Goal: Check status: Check status

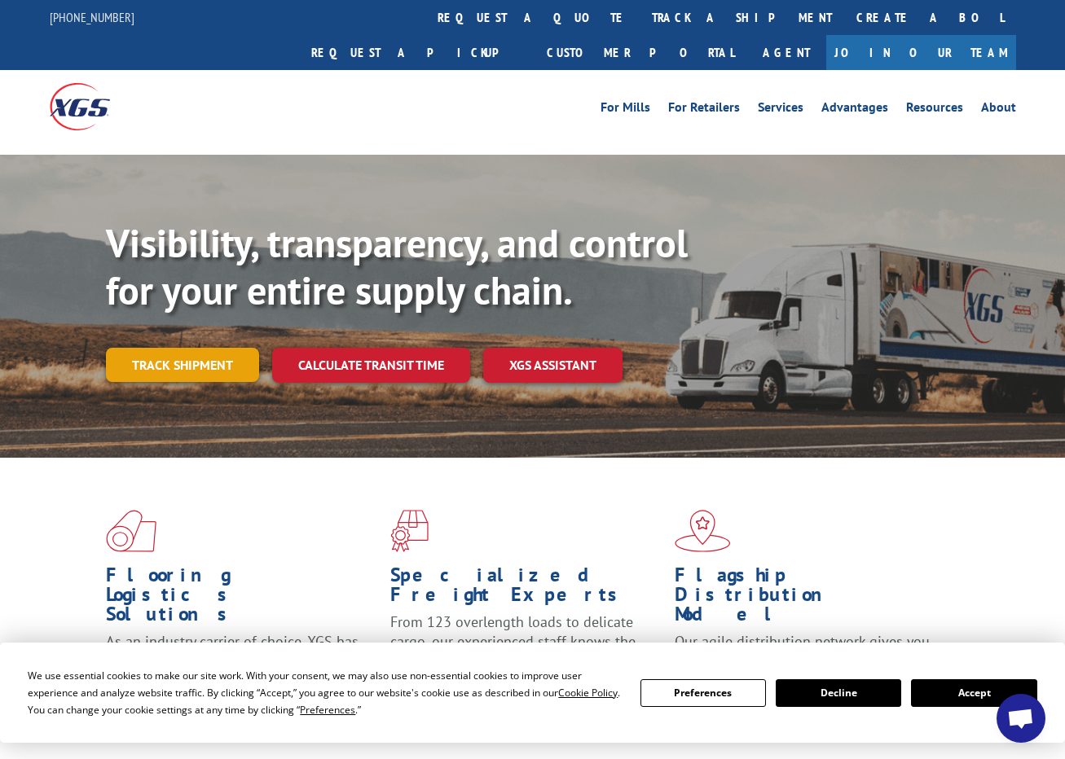
click at [200, 348] on link "Track shipment" at bounding box center [182, 365] width 153 height 34
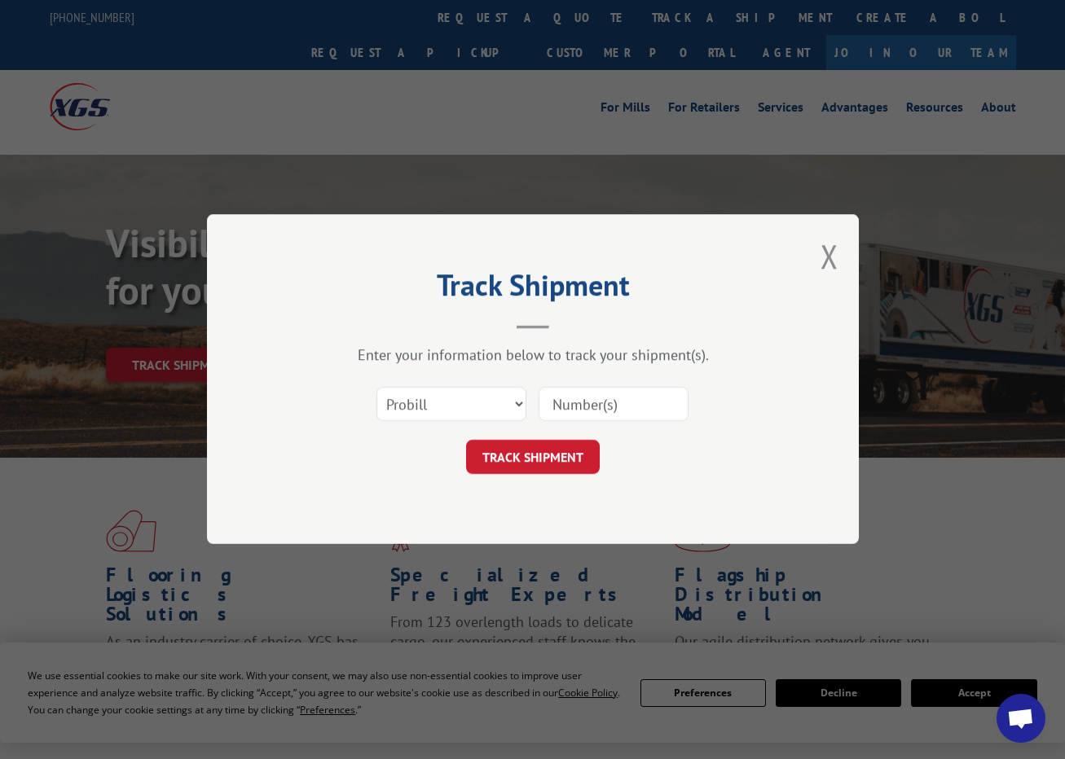
paste input "17207756BOL"
type input "17207756BOL"
click at [531, 445] on button "TRACK SHIPMENT" at bounding box center [533, 458] width 134 height 34
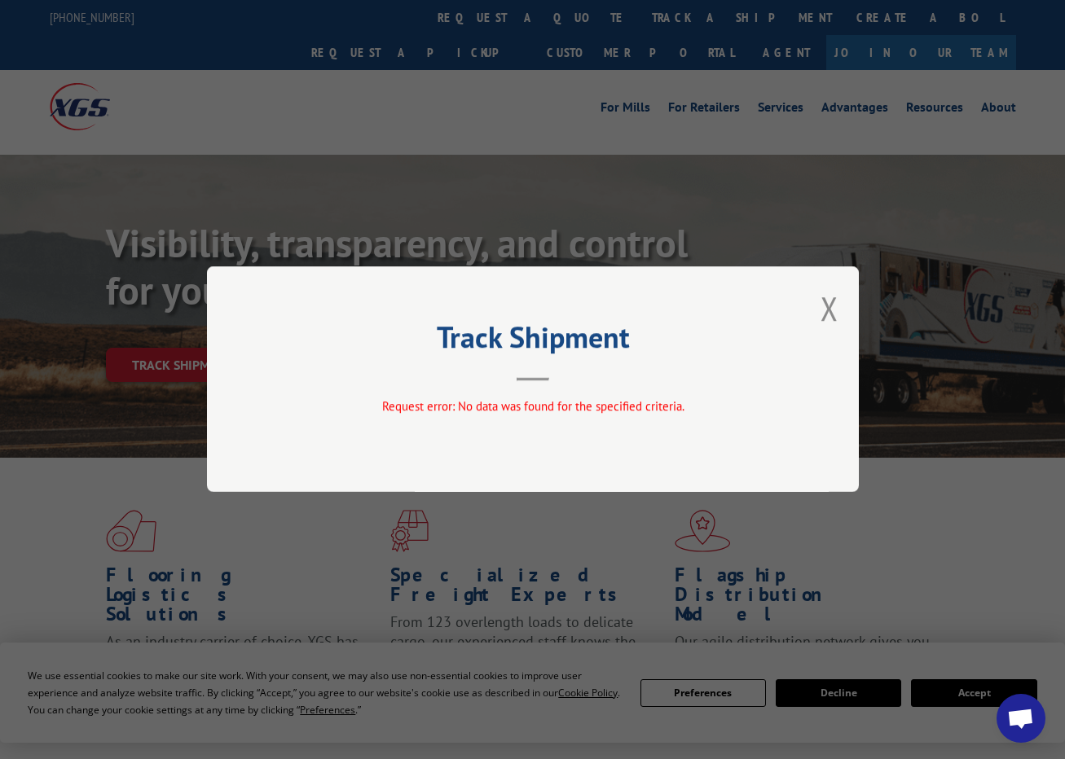
click at [847, 311] on div "Track Shipment Request error: No data was found for the specified criteria." at bounding box center [533, 379] width 652 height 226
click at [828, 314] on button "Close modal" at bounding box center [829, 308] width 18 height 43
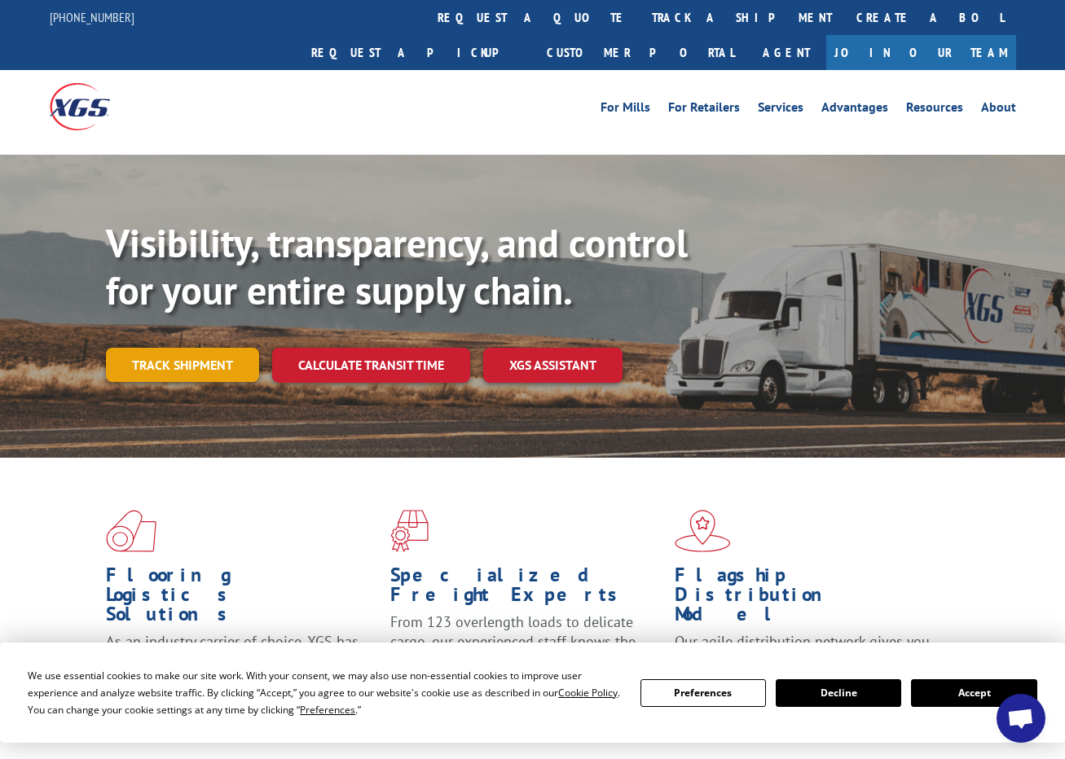
click at [143, 348] on link "Track shipment" at bounding box center [182, 365] width 153 height 34
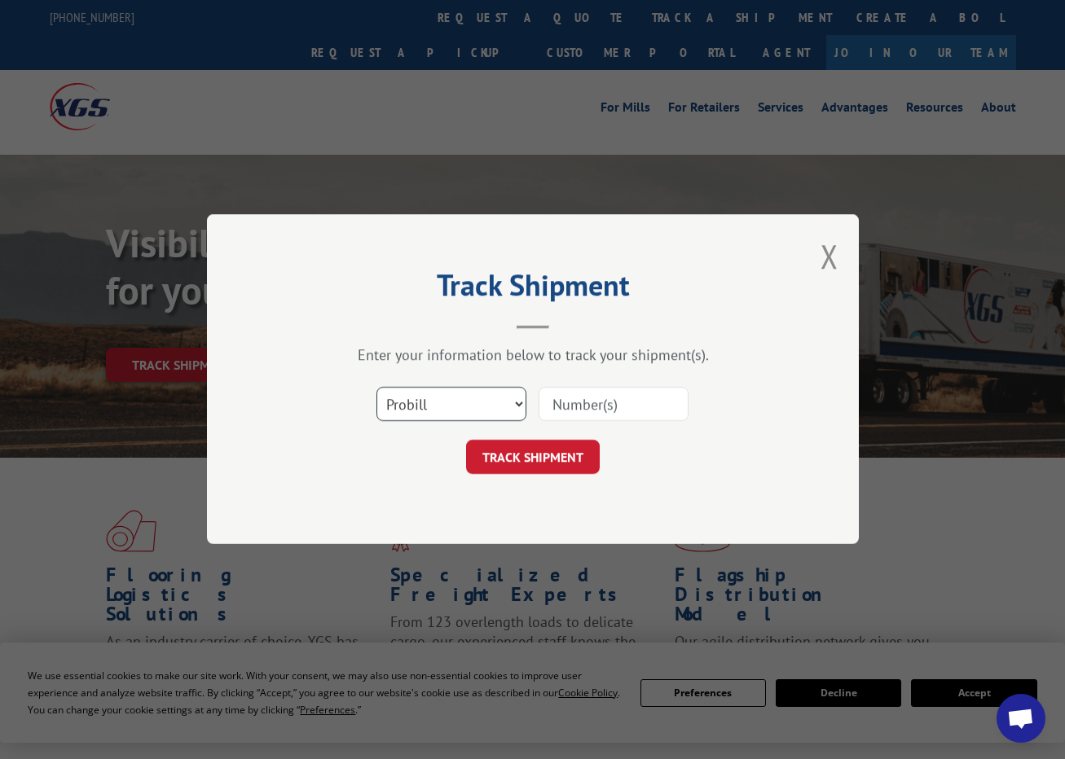
click at [521, 400] on select "Select category... Probill BOL PO" at bounding box center [451, 405] width 150 height 34
select select "bol"
click at [376, 388] on select "Select category... Probill BOL PO" at bounding box center [451, 405] width 150 height 34
click at [558, 402] on input at bounding box center [613, 405] width 150 height 34
type input "17207756"
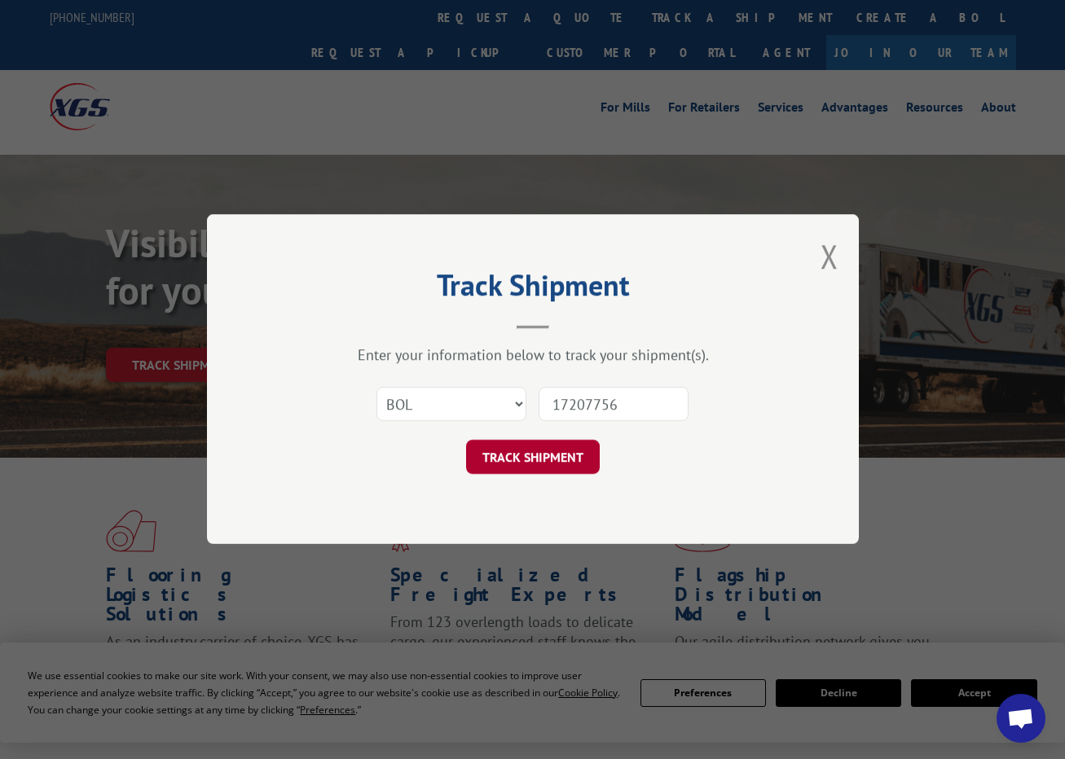
click at [549, 454] on button "TRACK SHIPMENT" at bounding box center [533, 458] width 134 height 34
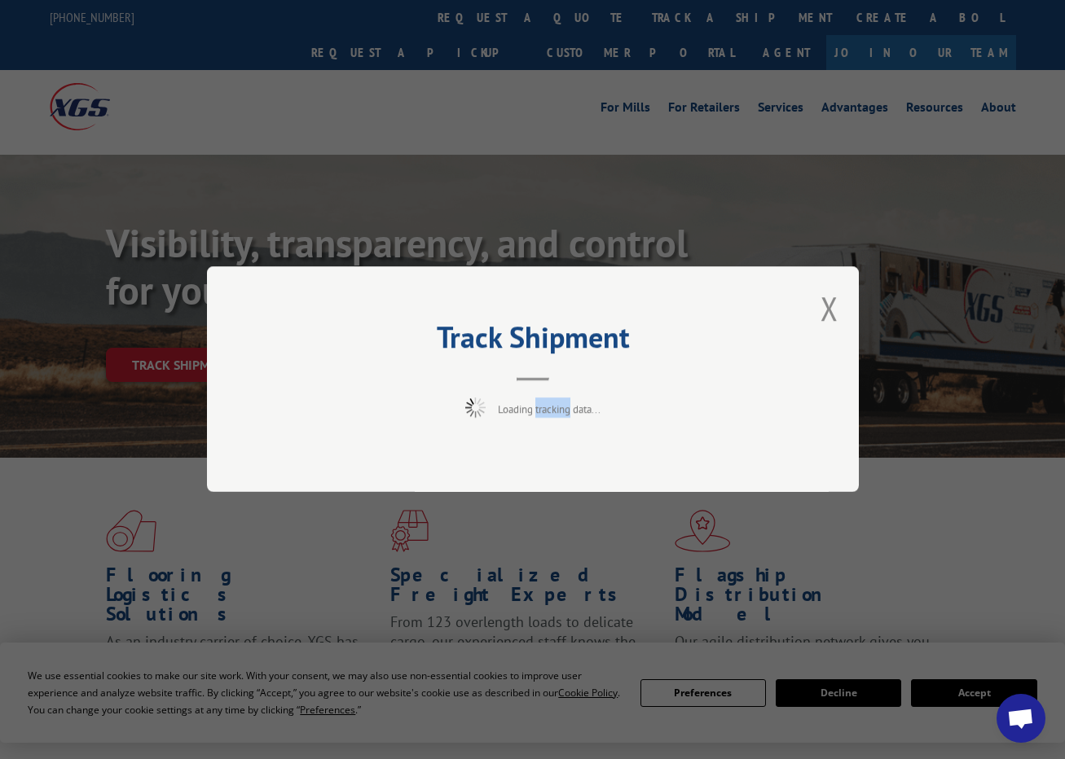
click at [549, 454] on div "Track Shipment Loading tracking data..." at bounding box center [533, 379] width 652 height 226
click at [830, 305] on button "Close modal" at bounding box center [829, 308] width 18 height 43
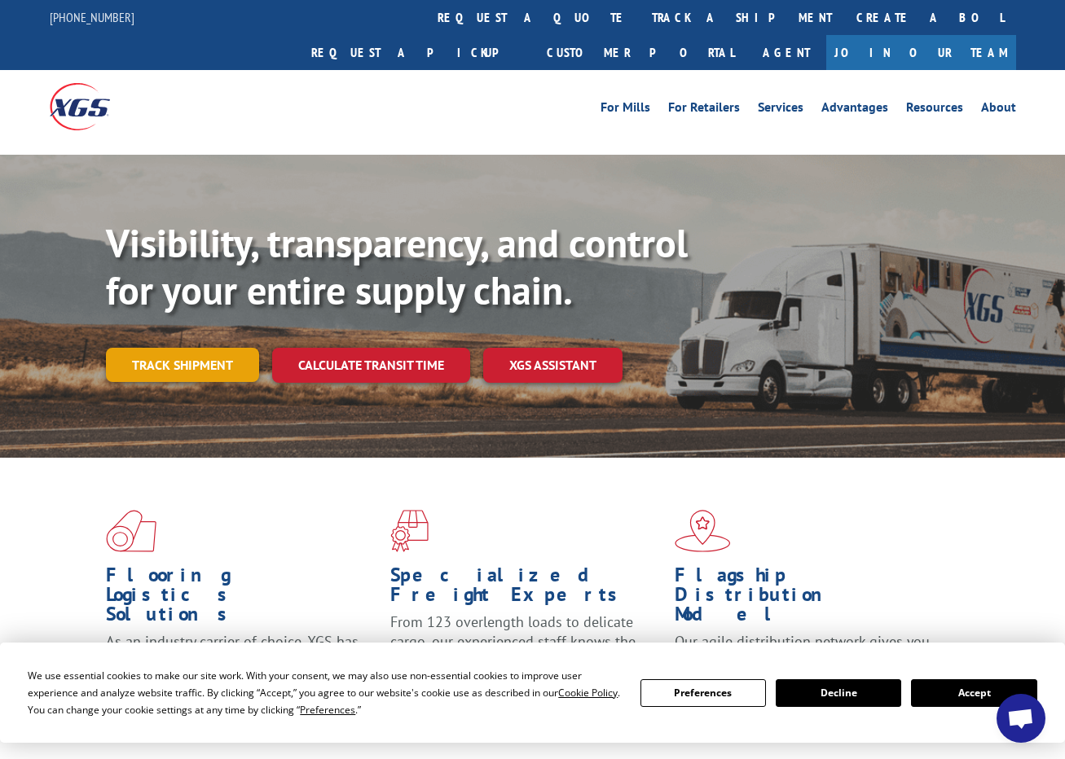
click at [222, 348] on link "Track shipment" at bounding box center [182, 365] width 153 height 34
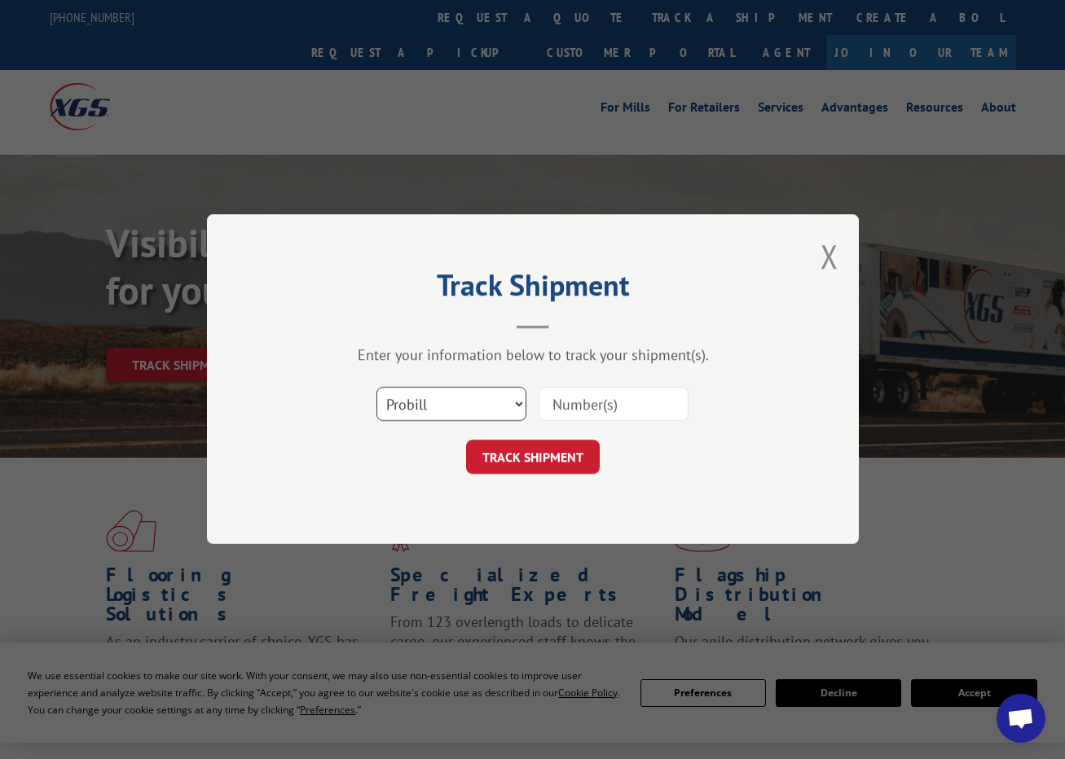
click at [516, 402] on select "Select category... Probill BOL PO" at bounding box center [451, 405] width 150 height 34
select select "bol"
click at [376, 388] on select "Select category... Probill BOL PO" at bounding box center [451, 405] width 150 height 34
paste input "17207756BOL"
type input "17207756BOL"
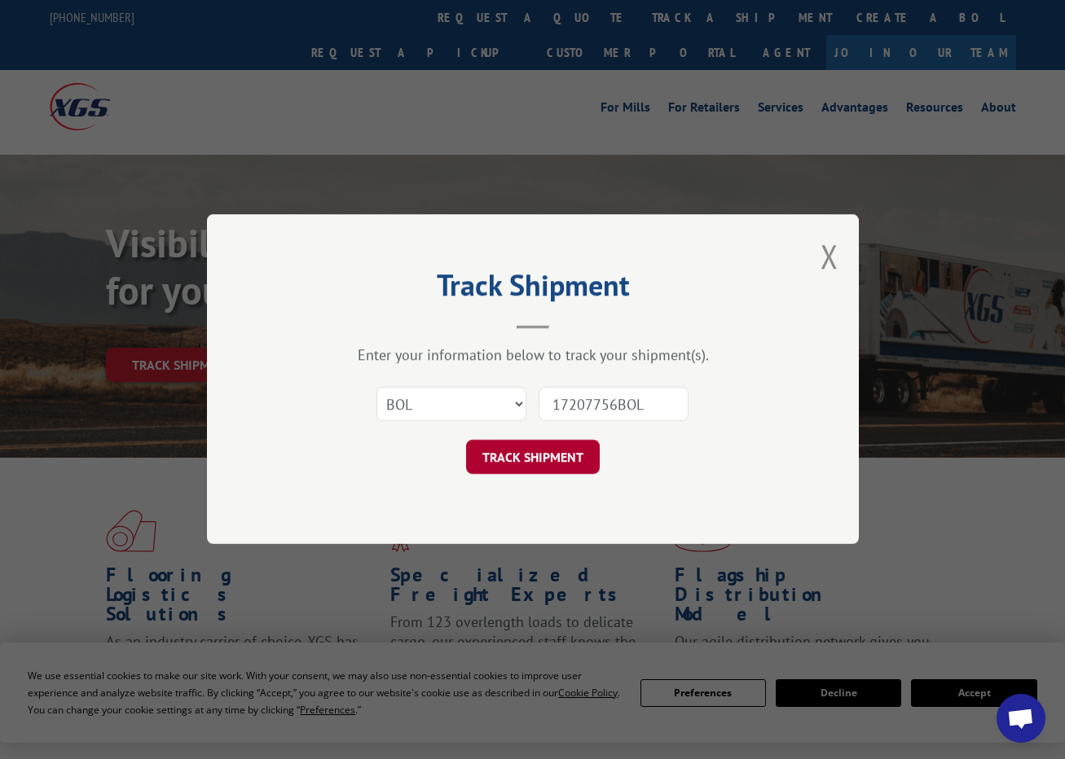
click at [556, 469] on button "TRACK SHIPMENT" at bounding box center [533, 458] width 134 height 34
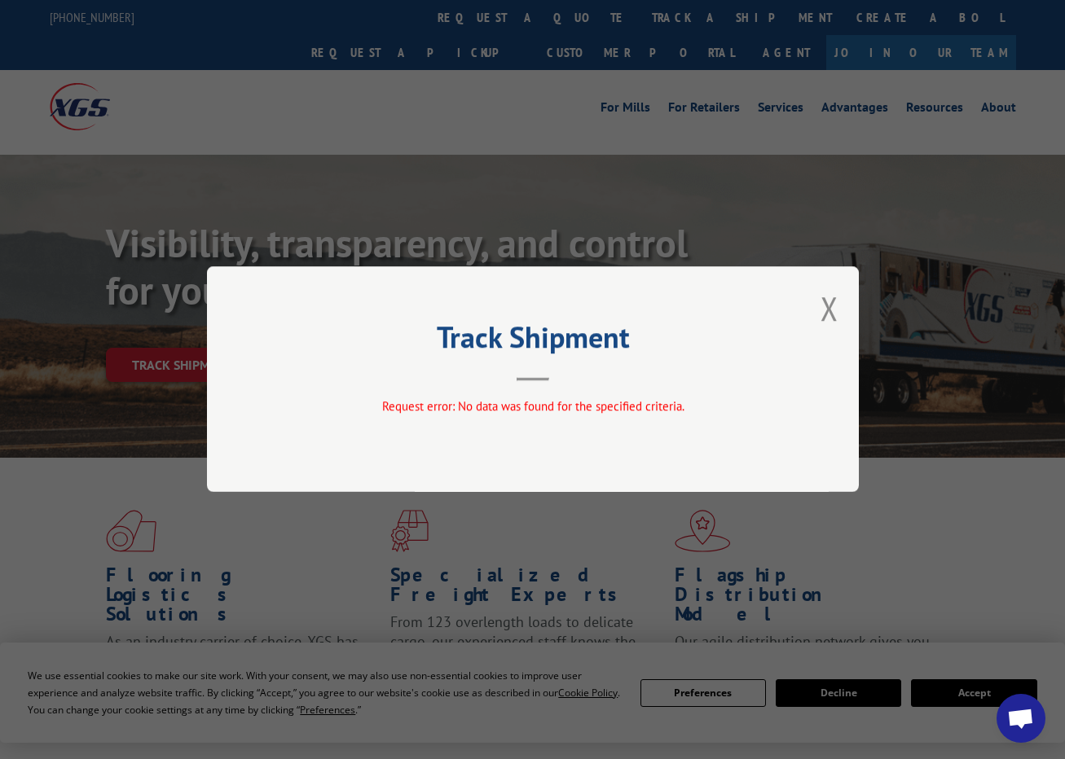
click at [818, 316] on div "Track Shipment Request error: No data was found for the specified criteria." at bounding box center [533, 379] width 652 height 226
click at [842, 296] on div "Track Shipment Request error: No data was found for the specified criteria." at bounding box center [533, 379] width 652 height 226
click at [834, 305] on button "Close modal" at bounding box center [829, 308] width 18 height 43
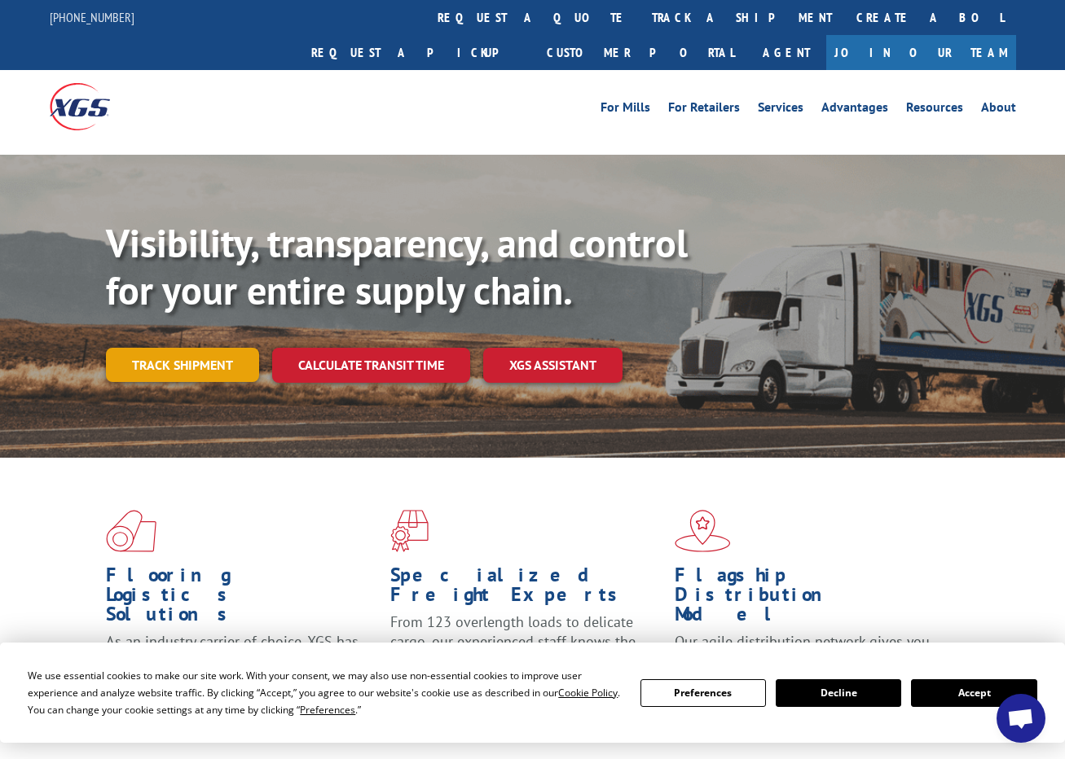
click at [159, 348] on link "Track shipment" at bounding box center [182, 365] width 153 height 34
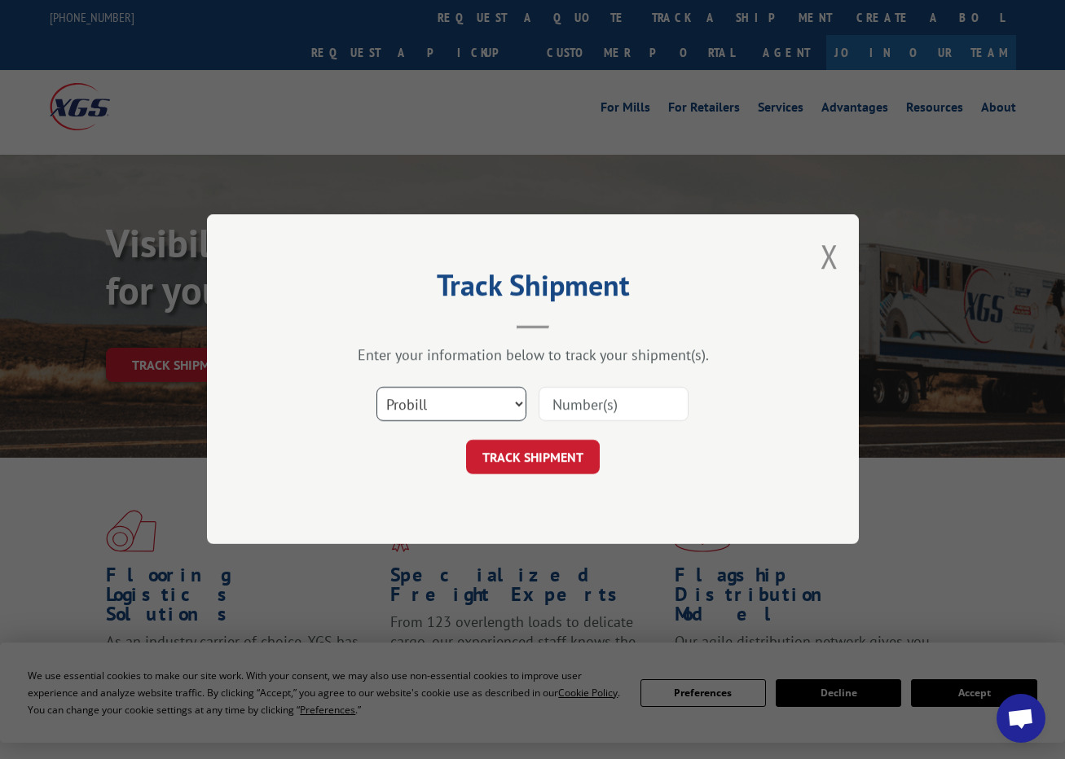
click at [522, 407] on select "Select category... Probill BOL PO" at bounding box center [451, 405] width 150 height 34
select select "po"
click at [376, 388] on select "Select category... Probill BOL PO" at bounding box center [451, 405] width 150 height 34
click at [585, 415] on input at bounding box center [613, 405] width 150 height 34
paste input "13934412"
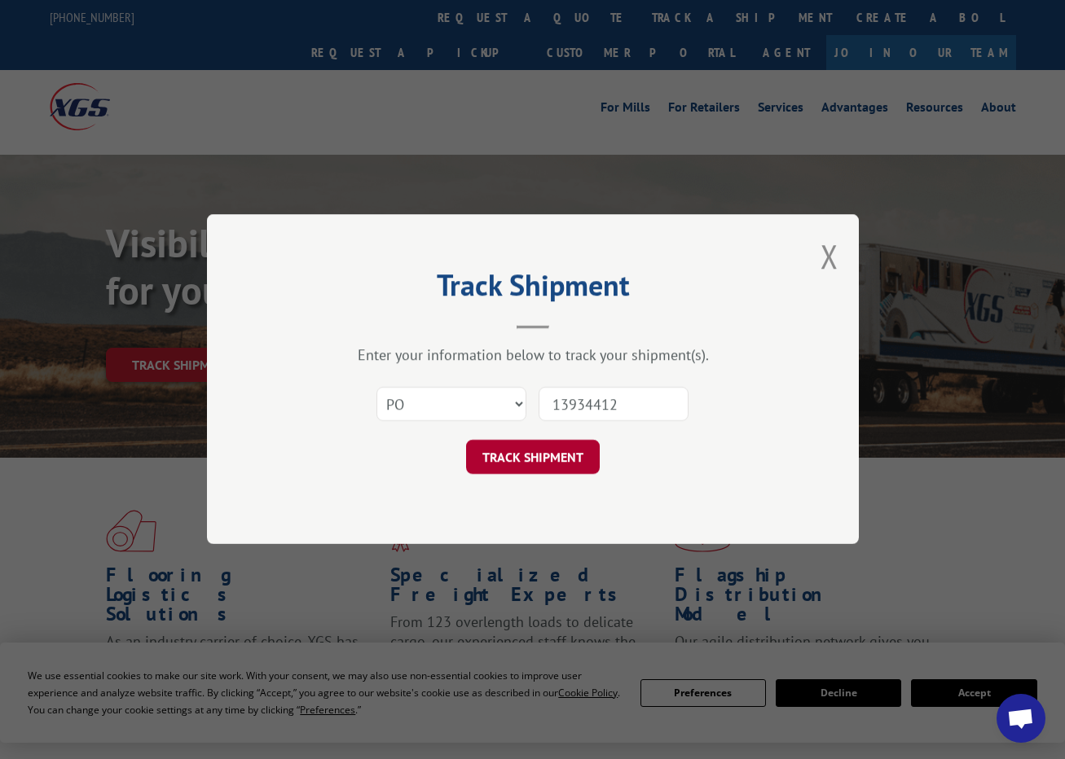
type input "13934412"
click at [536, 449] on button "TRACK SHIPMENT" at bounding box center [533, 458] width 134 height 34
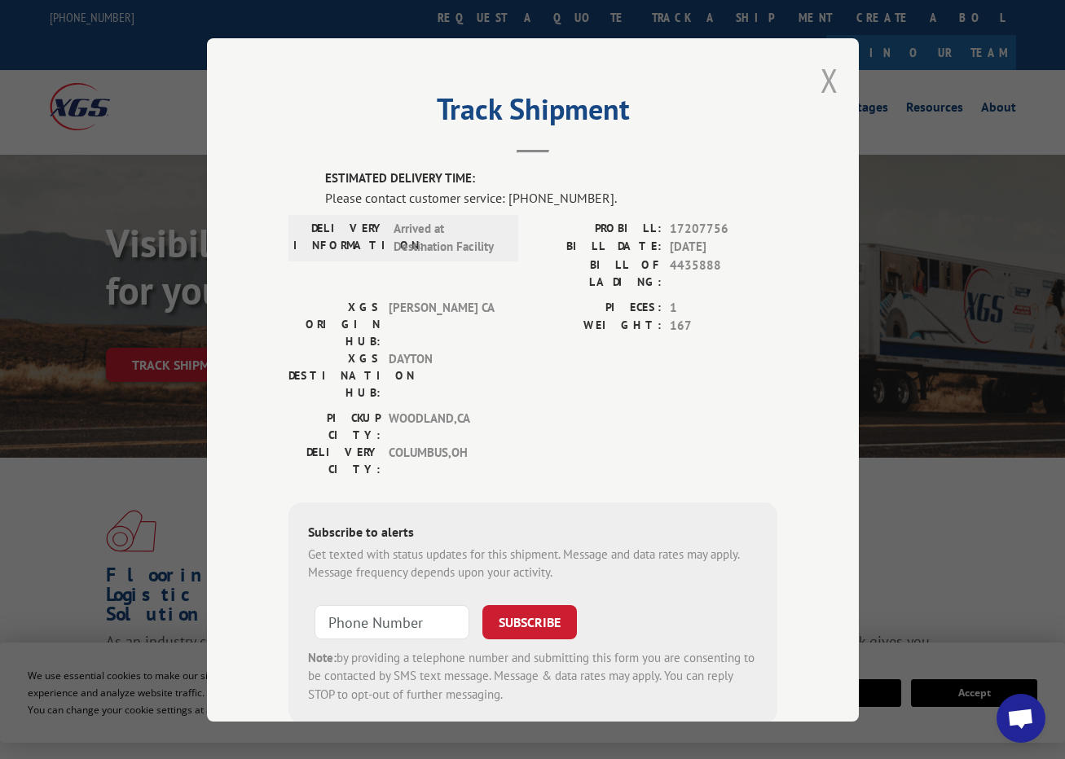
click at [820, 76] on button "Close modal" at bounding box center [829, 80] width 18 height 43
